Goal: Manage account settings

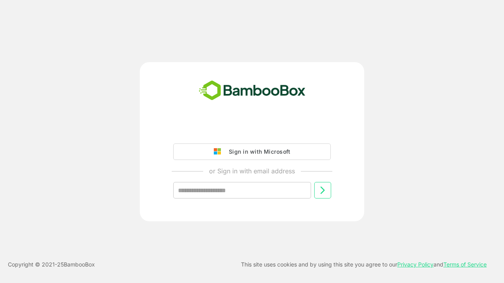
type input "**********"
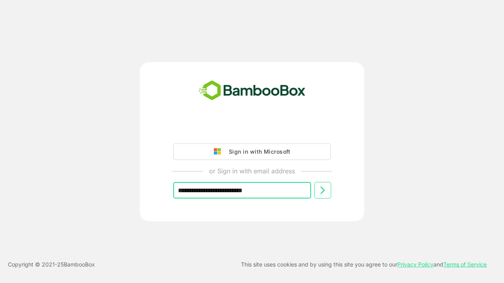
click at [322, 190] on icon at bounding box center [321, 190] width 9 height 9
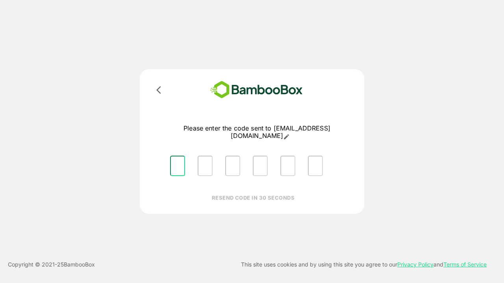
type input "*"
